Goal: Transaction & Acquisition: Purchase product/service

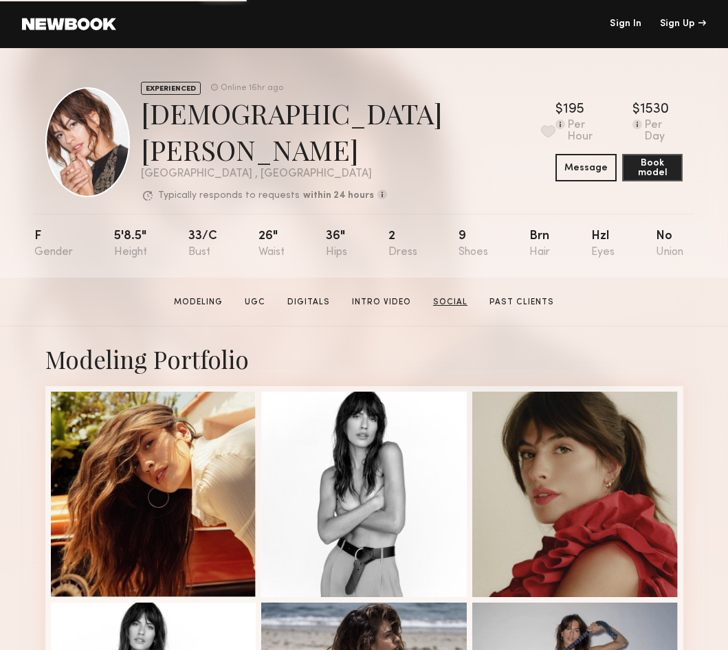
click at [440, 296] on link "Social" at bounding box center [449, 302] width 45 height 12
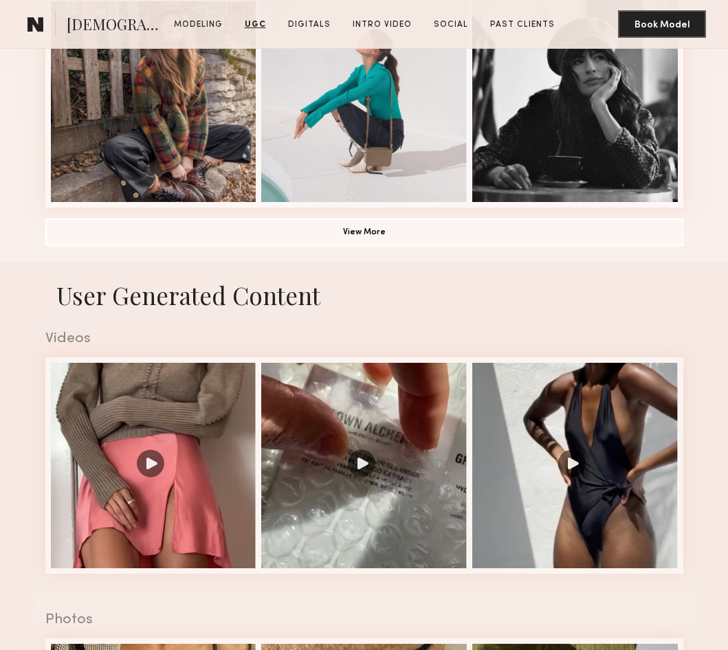
scroll to position [3380, 0]
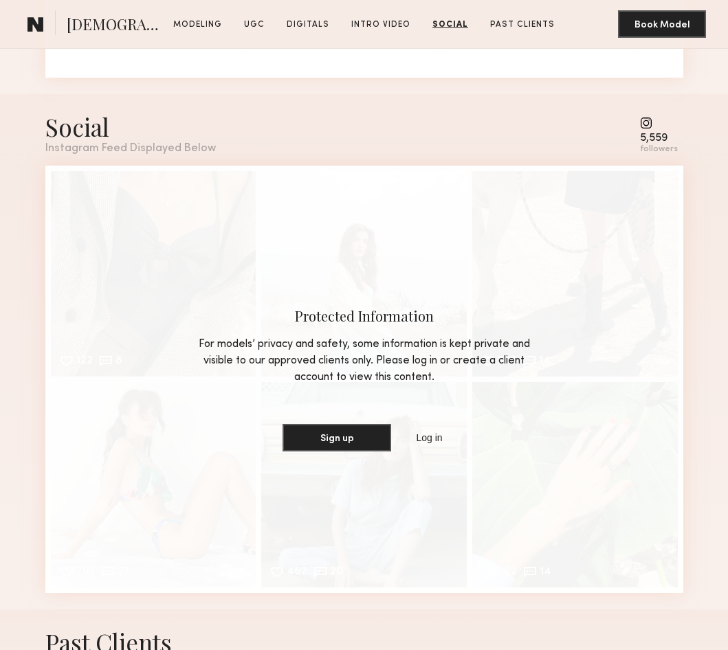
click at [651, 117] on common-icon at bounding box center [659, 123] width 38 height 12
click at [642, 111] on div "Social Instagram Feed Displayed Below 5,559 followers" at bounding box center [364, 133] width 638 height 44
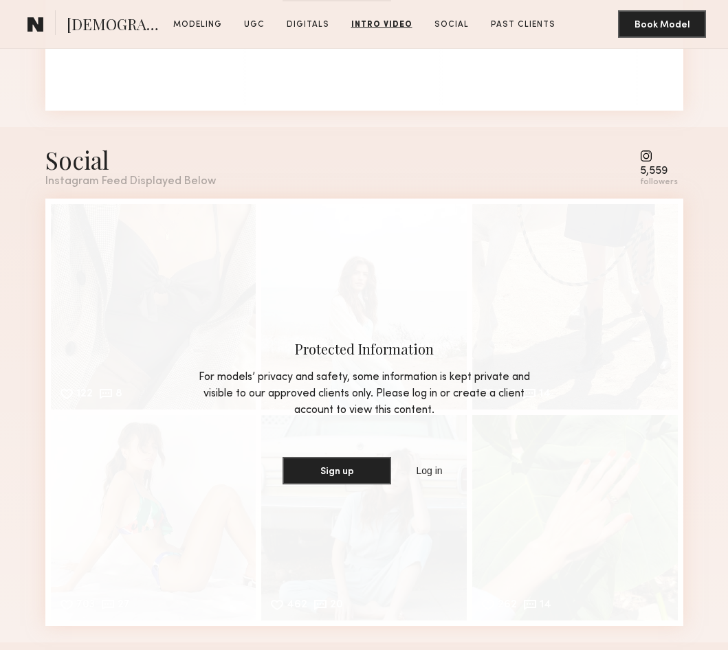
scroll to position [3393, 0]
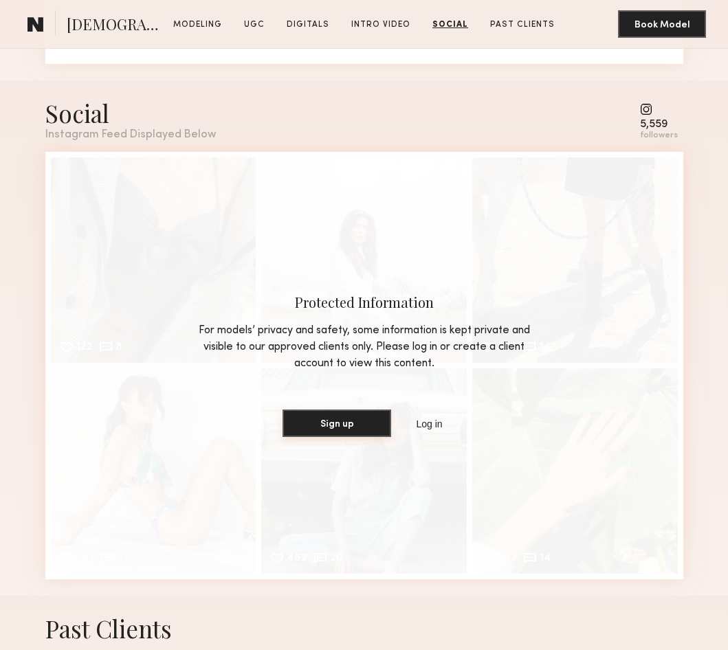
click at [344, 415] on button "Sign up" at bounding box center [336, 423] width 109 height 27
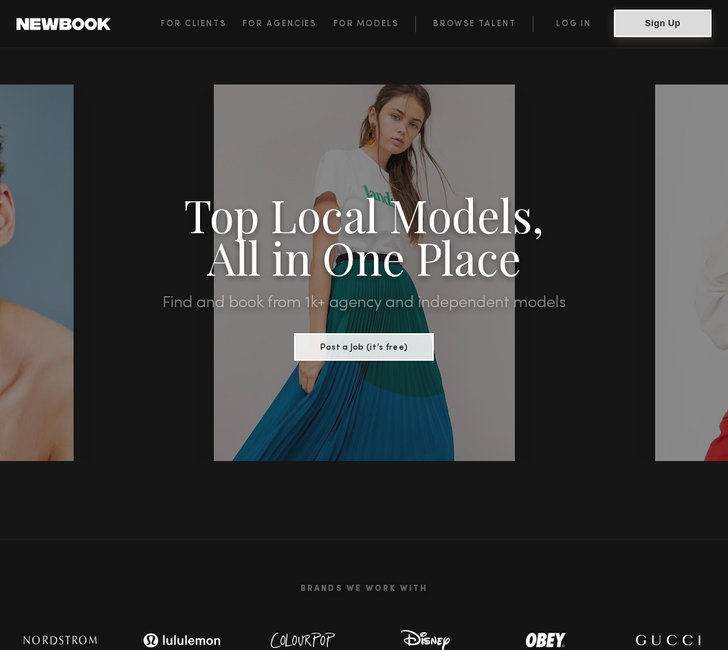
click at [645, 21] on button "Sign Up" at bounding box center [663, 23] width 98 height 27
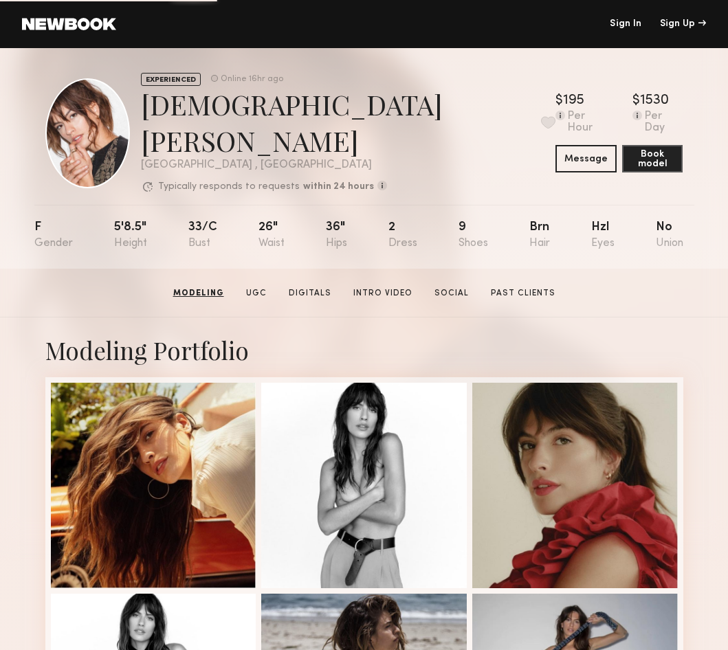
scroll to position [7, 0]
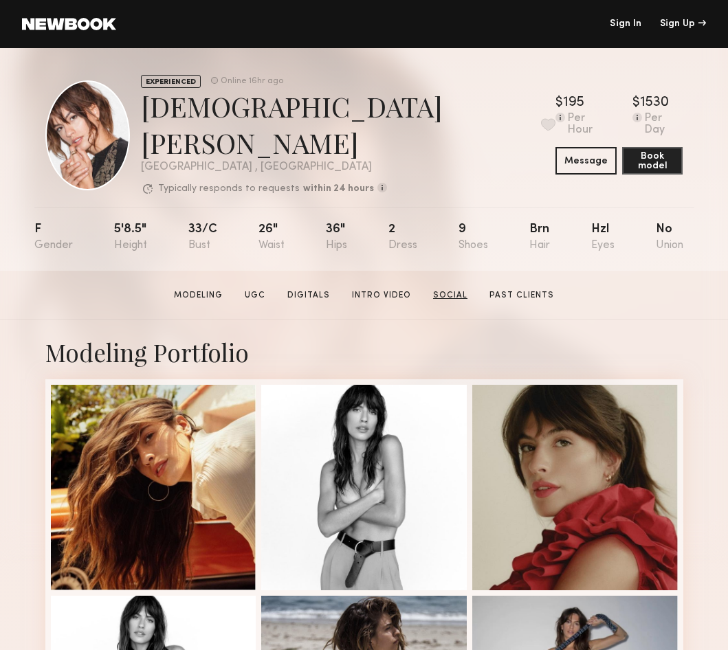
click at [454, 289] on link "Social" at bounding box center [449, 295] width 45 height 12
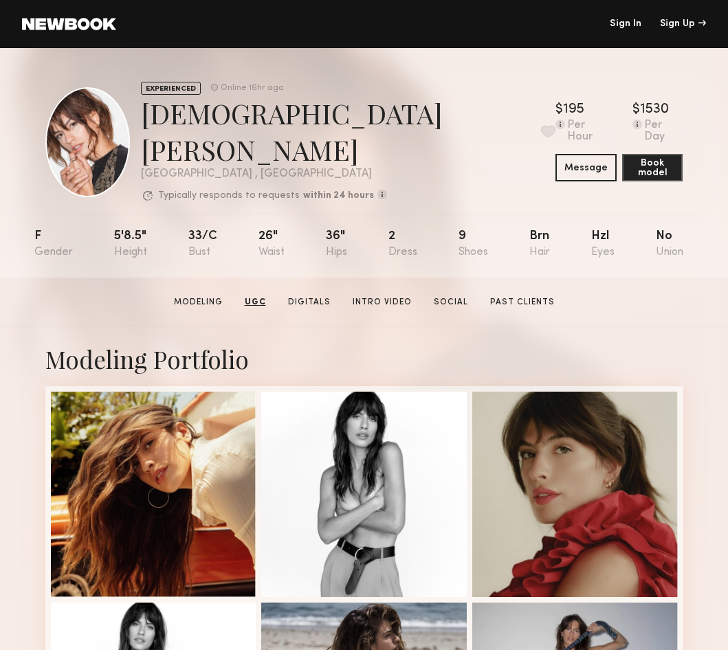
scroll to position [0, 0]
click at [514, 280] on section "[PERSON_NAME] Modeling UGC Digitals Intro Video Social Past Clients Message Boo…" at bounding box center [364, 302] width 728 height 49
click at [500, 296] on link "Past Clients" at bounding box center [522, 302] width 76 height 12
click at [313, 296] on link "Digitals" at bounding box center [309, 302] width 54 height 12
click at [364, 297] on section "[PERSON_NAME] Modeling UGC Digitals Intro Video Social Past Clients Message Boo…" at bounding box center [364, 302] width 728 height 49
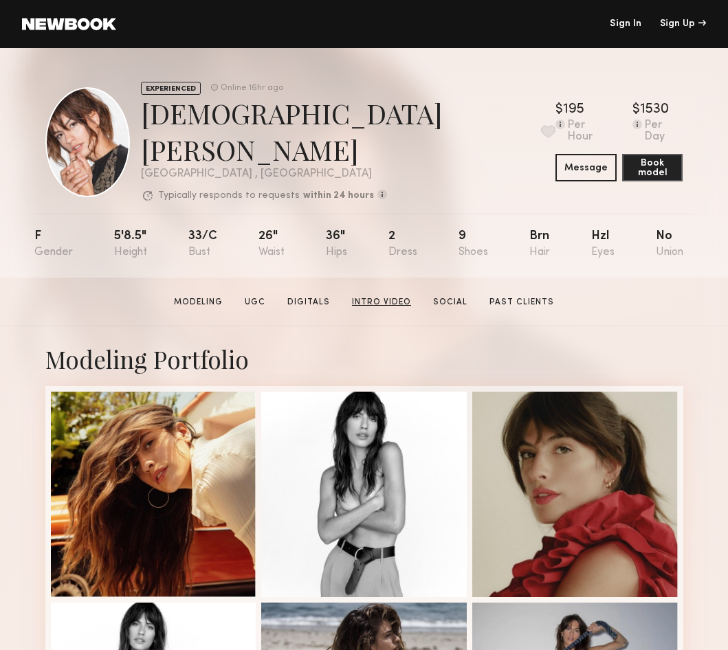
click at [365, 296] on link "Intro Video" at bounding box center [381, 302] width 70 height 12
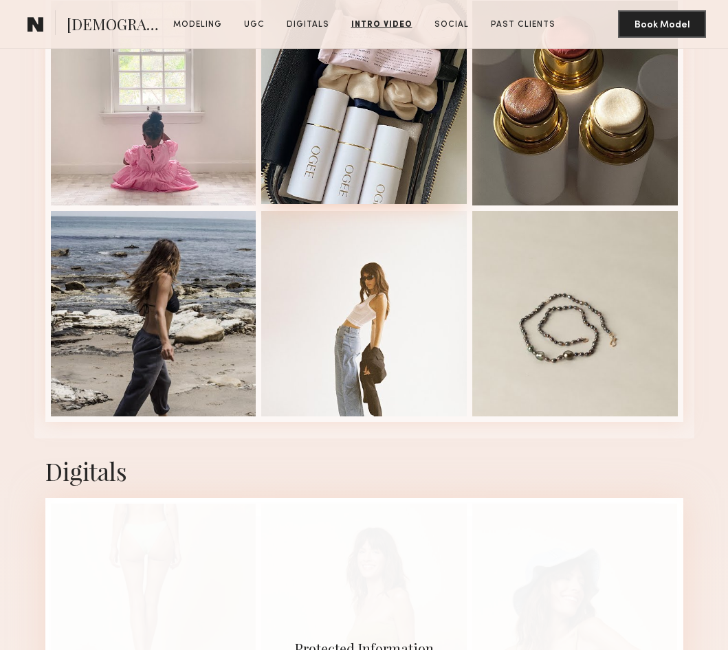
scroll to position [1963, 0]
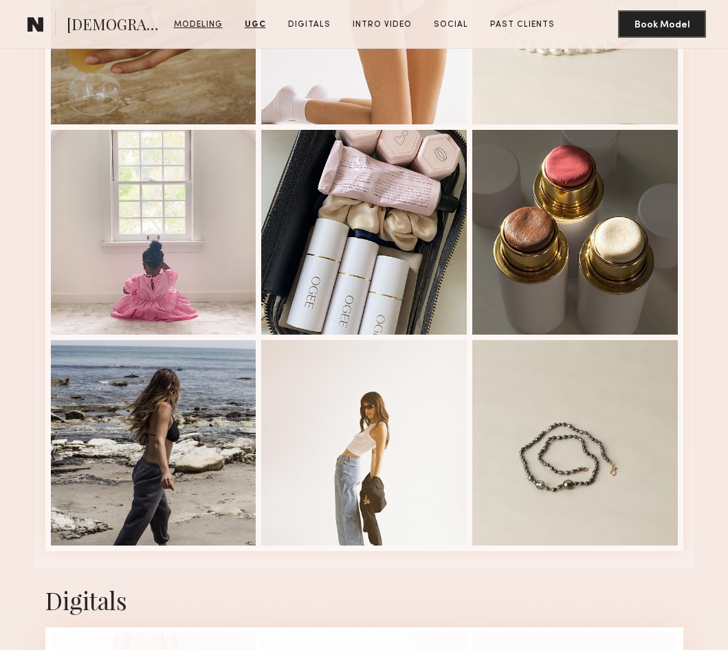
click at [212, 26] on link "Modeling" at bounding box center [198, 25] width 60 height 12
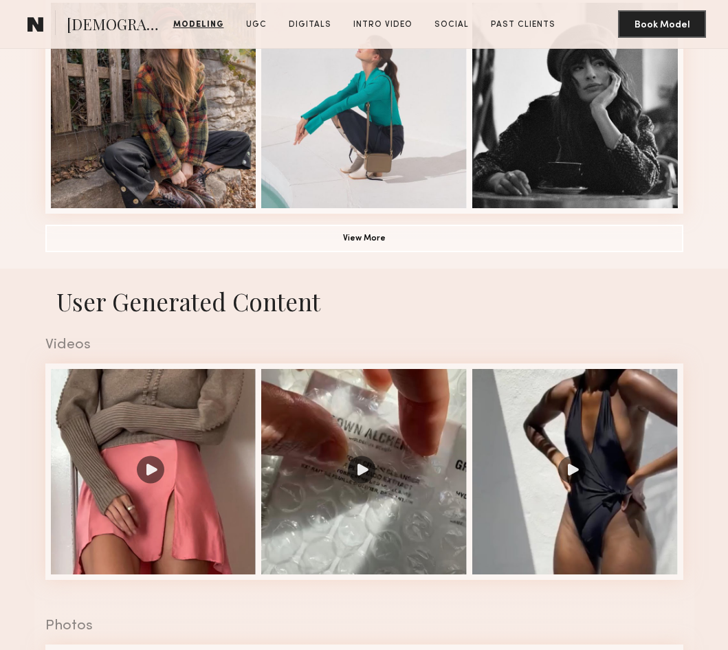
scroll to position [807, 0]
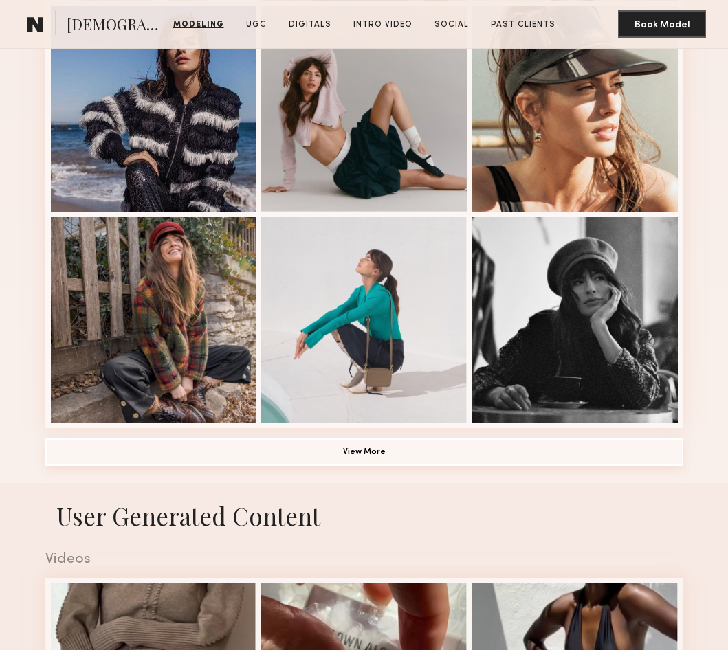
click at [221, 443] on button "View More" at bounding box center [364, 451] width 638 height 27
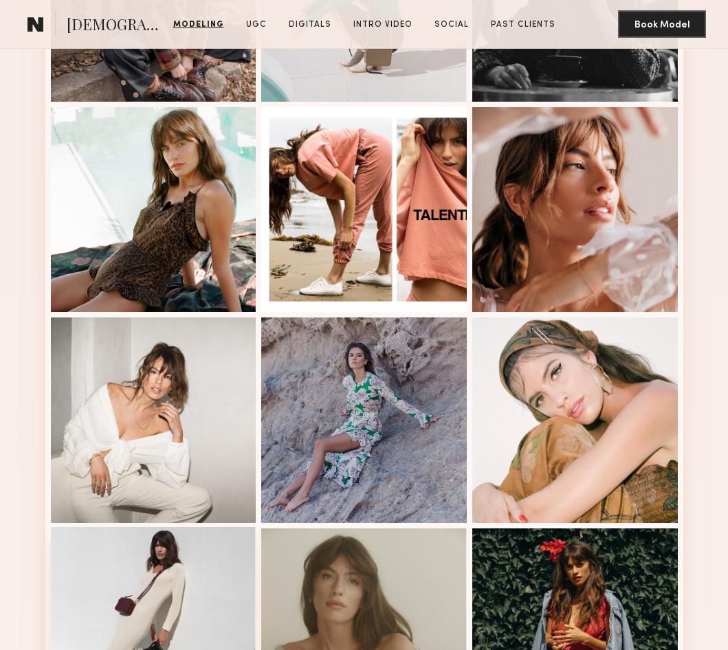
scroll to position [1117, 0]
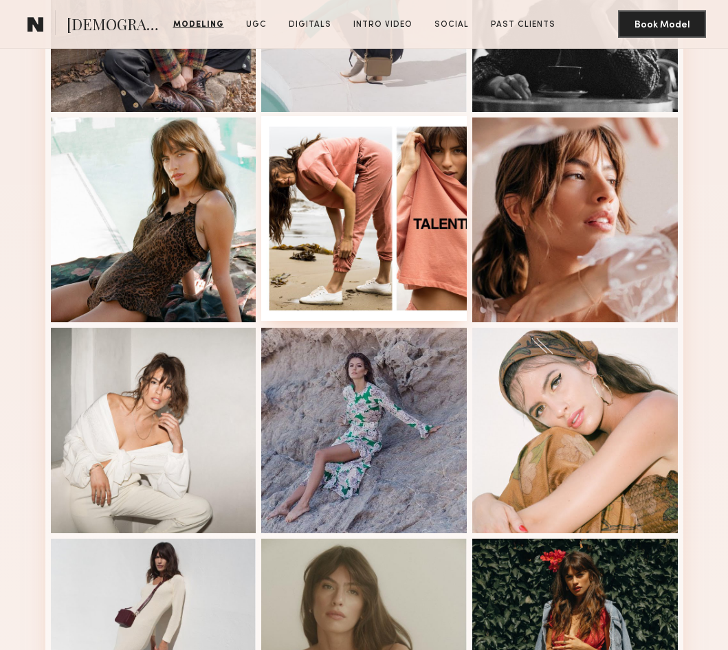
click at [397, 197] on div at bounding box center [363, 218] width 205 height 205
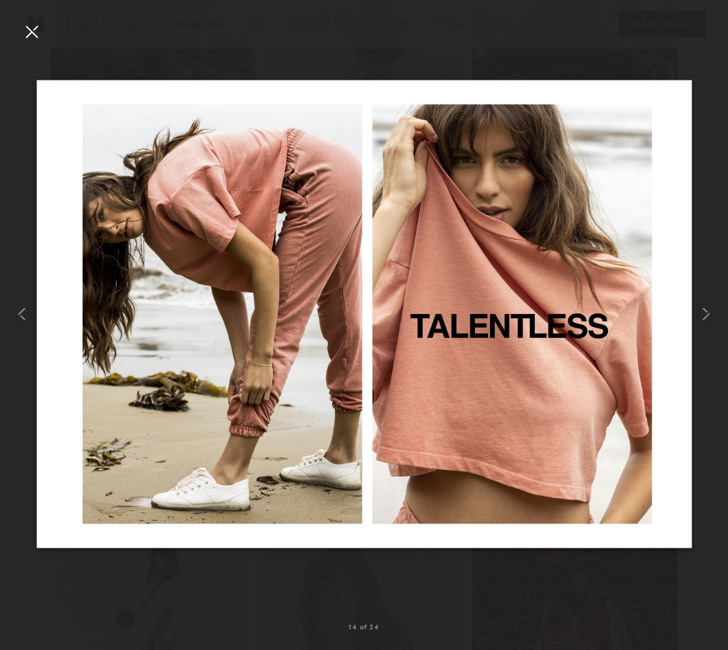
click at [685, 49] on div at bounding box center [364, 314] width 728 height 584
click at [34, 34] on div at bounding box center [32, 32] width 22 height 22
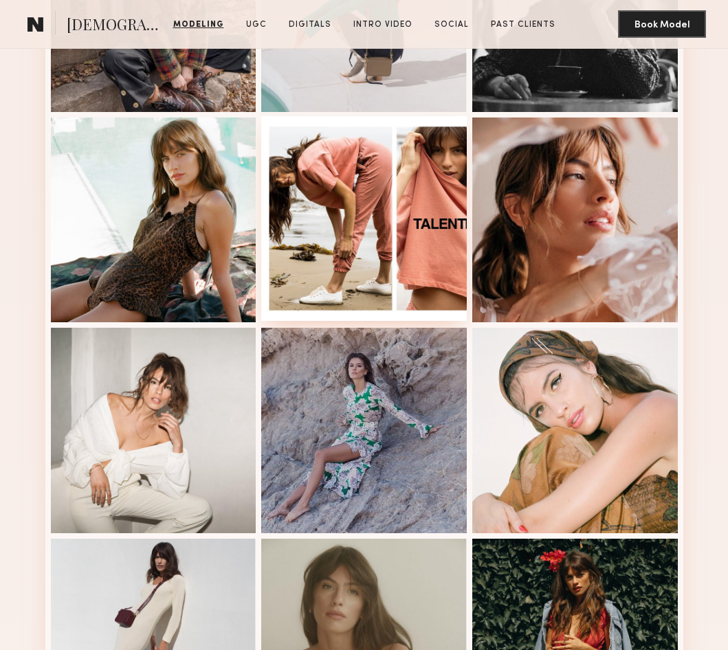
click at [330, 201] on div at bounding box center [363, 218] width 205 height 205
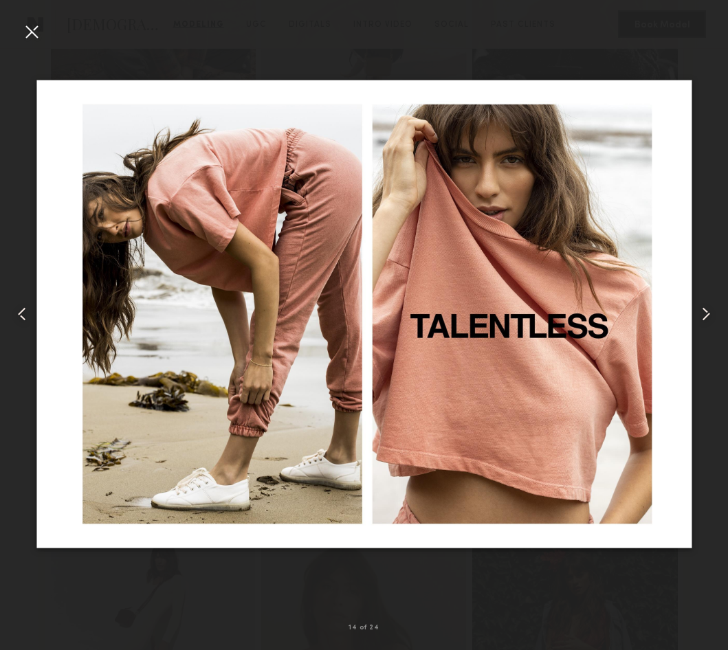
click at [26, 36] on div at bounding box center [32, 32] width 22 height 22
